Goal: Information Seeking & Learning: Learn about a topic

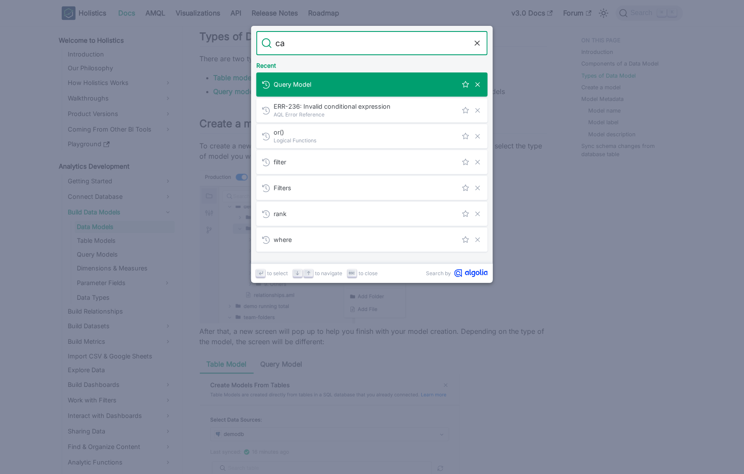
scroll to position [36, 0]
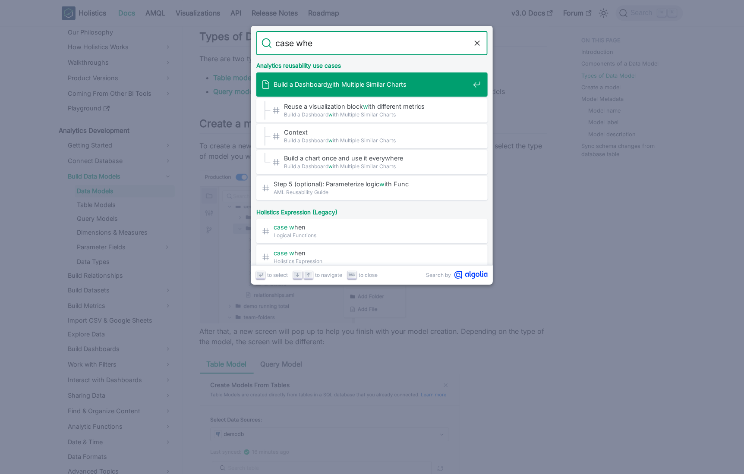
type input "case when"
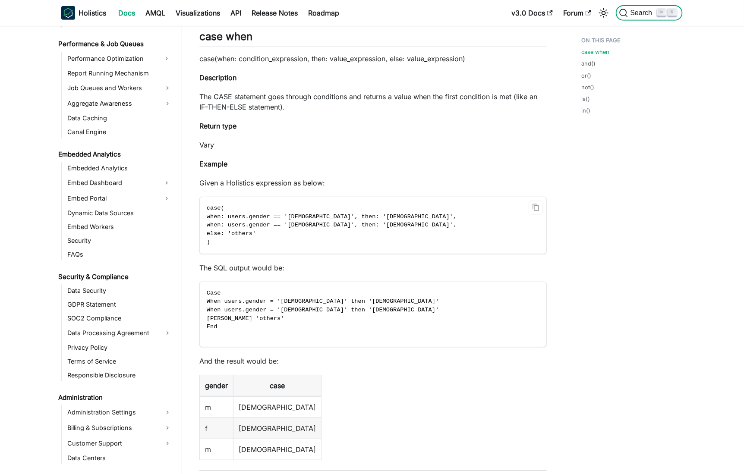
scroll to position [885, 0]
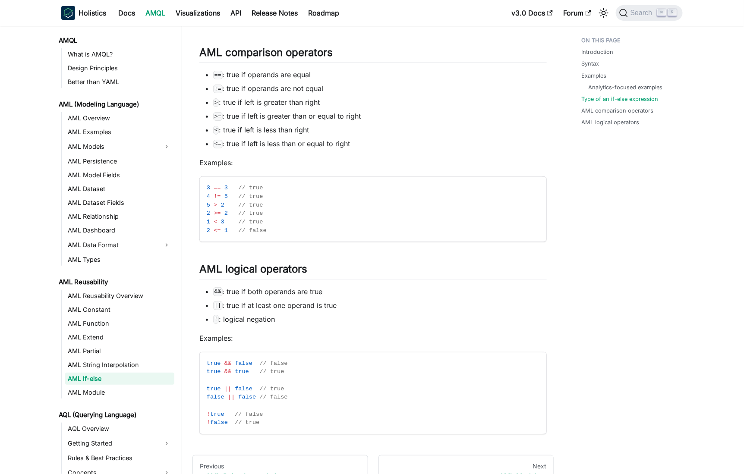
scroll to position [1496, 0]
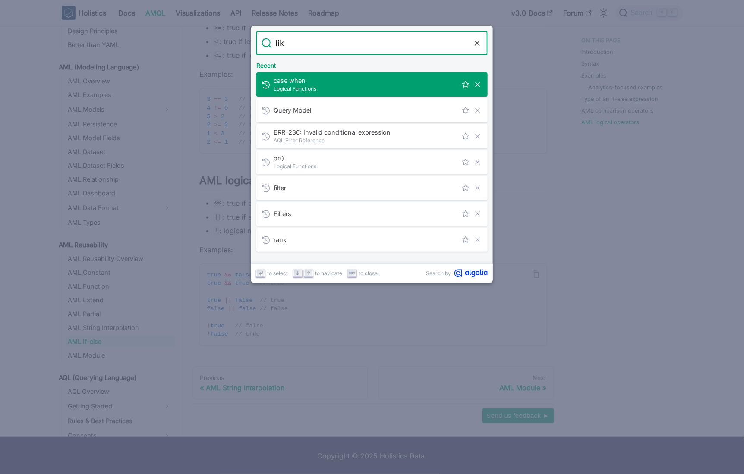
type input "like"
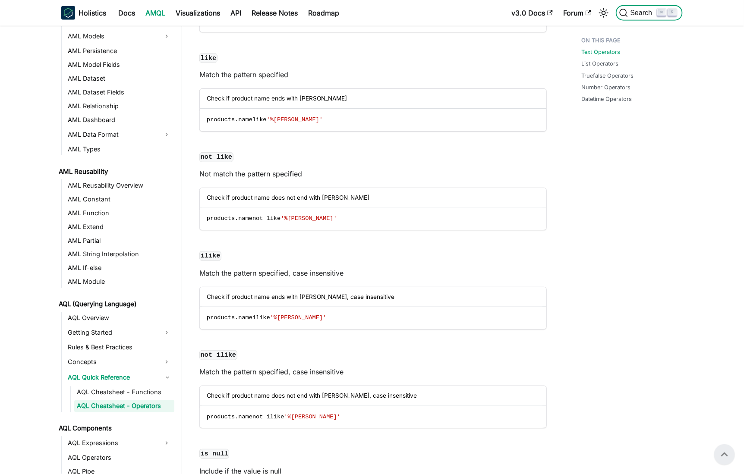
scroll to position [427, 0]
